Goal: Information Seeking & Learning: Learn about a topic

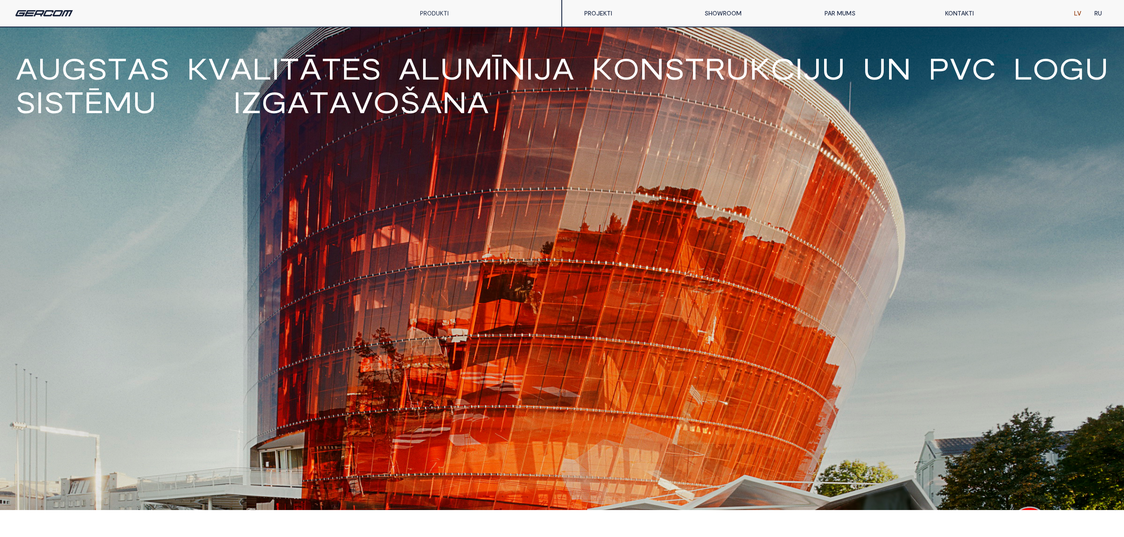
click at [441, 12] on link "PRODUKTI" at bounding box center [434, 13] width 29 height 8
click at [426, 55] on link "PVC" at bounding box center [449, 53] width 71 height 18
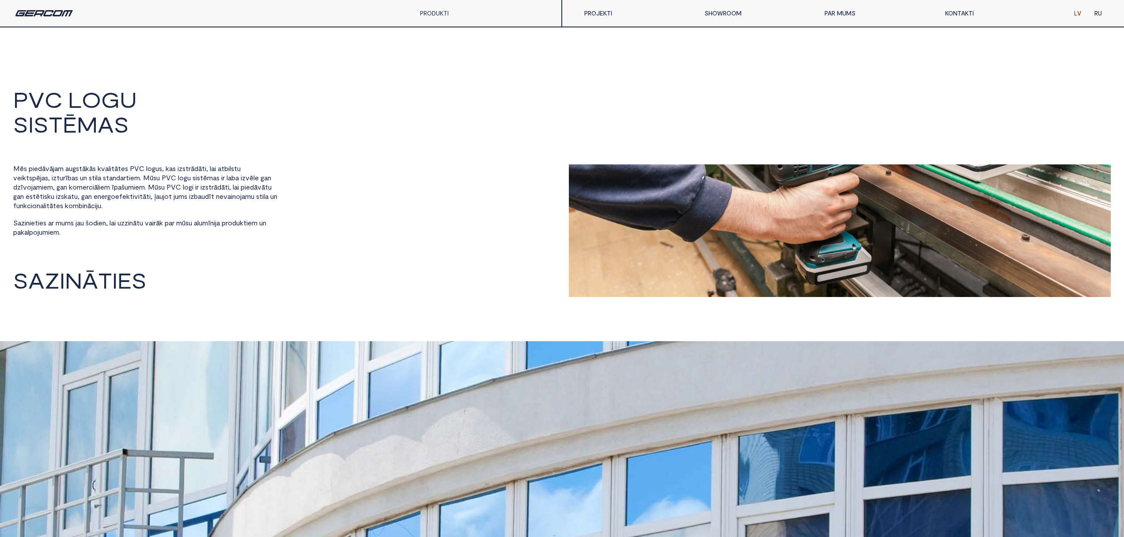
drag, startPoint x: 184, startPoint y: 168, endPoint x: 236, endPoint y: 169, distance: 52.6
click at [236, 169] on div "M ē s p i e d ā v ā j a m a u g s t ā k ā s k v a l i t ā t e s P V C l o g u s…" at bounding box center [145, 200] width 265 height 73
drag, startPoint x: 146, startPoint y: 179, endPoint x: 183, endPoint y: 169, distance: 37.9
click at [183, 169] on div "M ē s p i e d ā v ā j a m a u g s t ā k ā s k v a l i t ā t e s P V C l o g u s…" at bounding box center [145, 200] width 265 height 73
copy div "i z s t r ā d ā t i , l a i a t b i l s t u v e i k t s p ē [PERSON_NAME] , i z…"
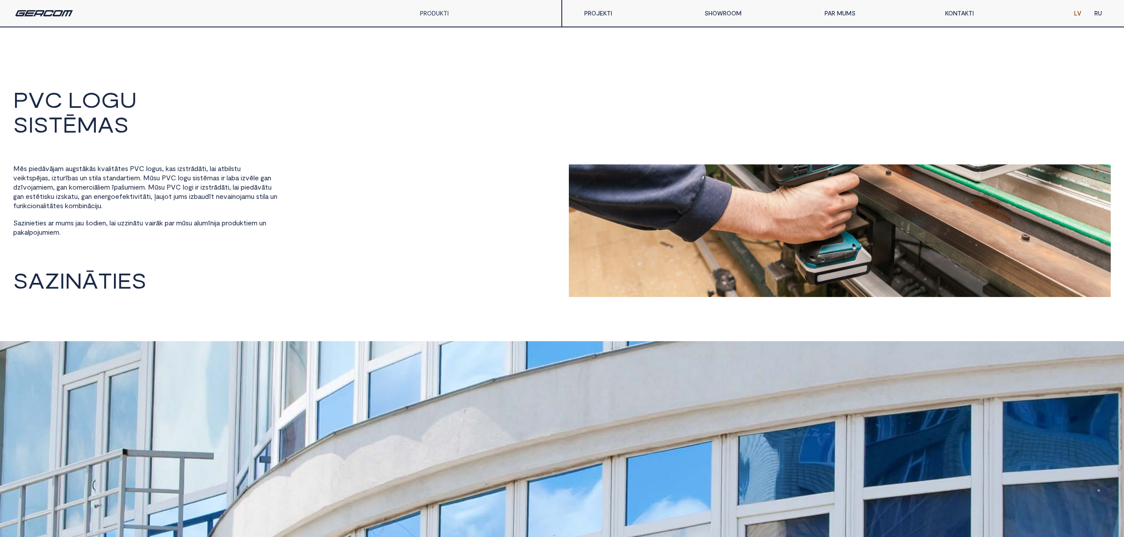
click at [65, 129] on span "Ē" at bounding box center [70, 124] width 14 height 22
click at [65, 128] on span "Ē" at bounding box center [70, 124] width 14 height 22
drag, startPoint x: 46, startPoint y: 100, endPoint x: 175, endPoint y: 127, distance: 132.2
click at [175, 127] on h2 "P V C L O G U S I S T Ē M A S" at bounding box center [278, 112] width 530 height 49
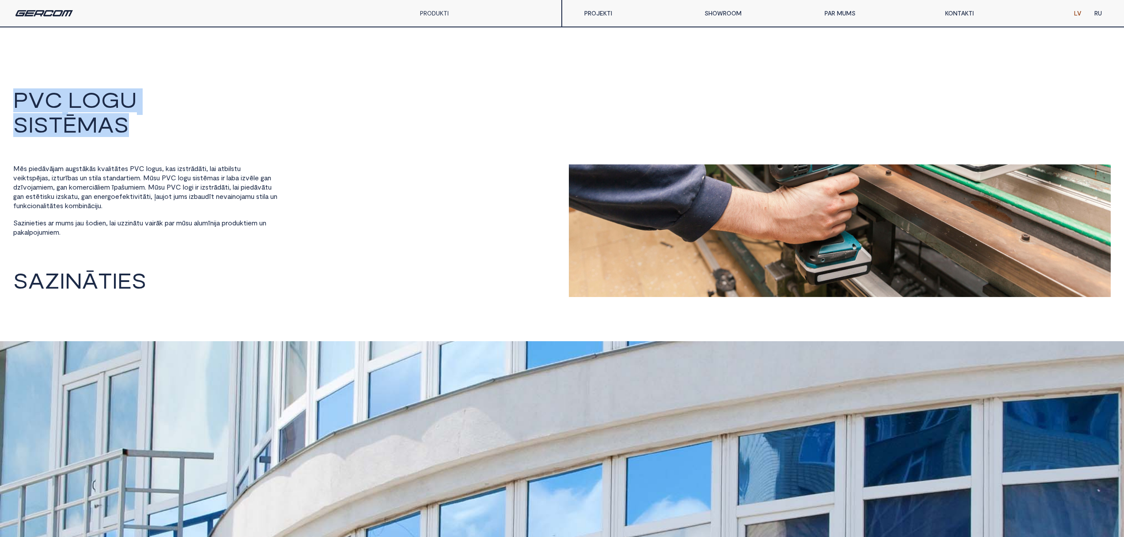
copy h2 "P V C L O G U S I S T Ē M A S"
